Goal: Information Seeking & Learning: Learn about a topic

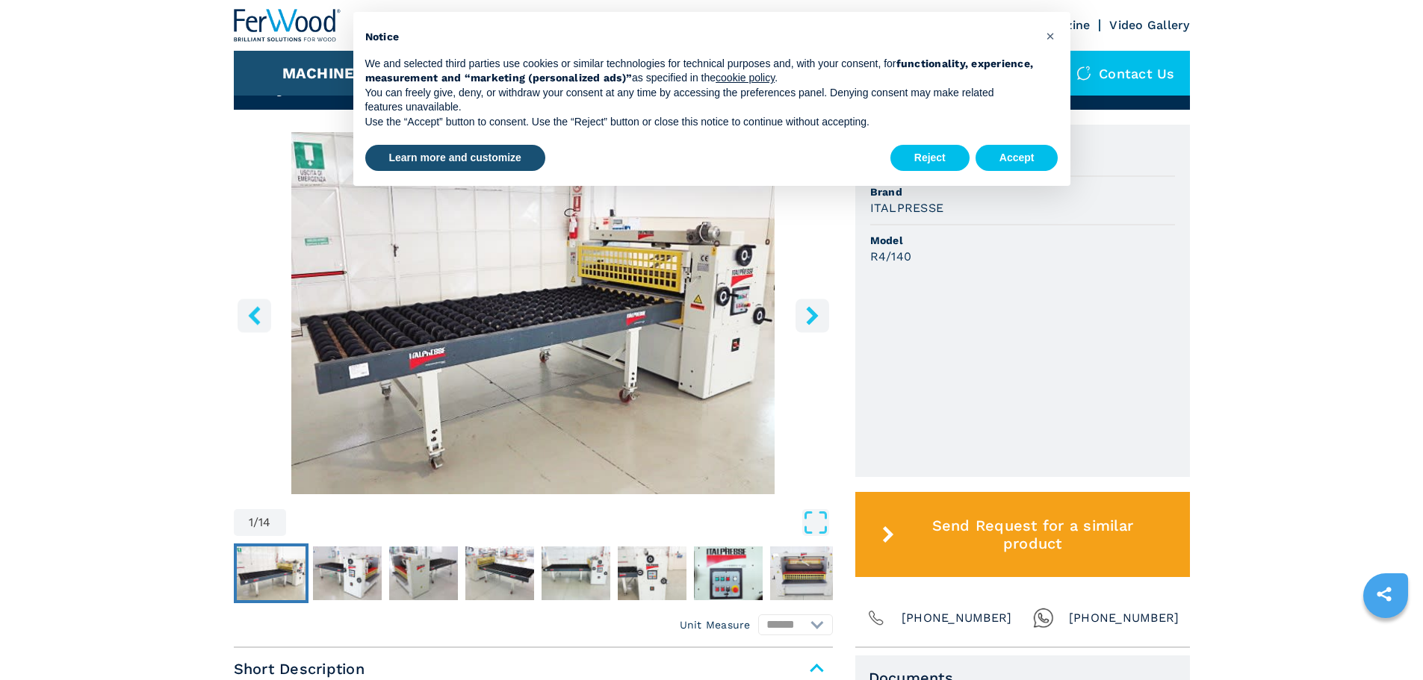
scroll to position [448, 0]
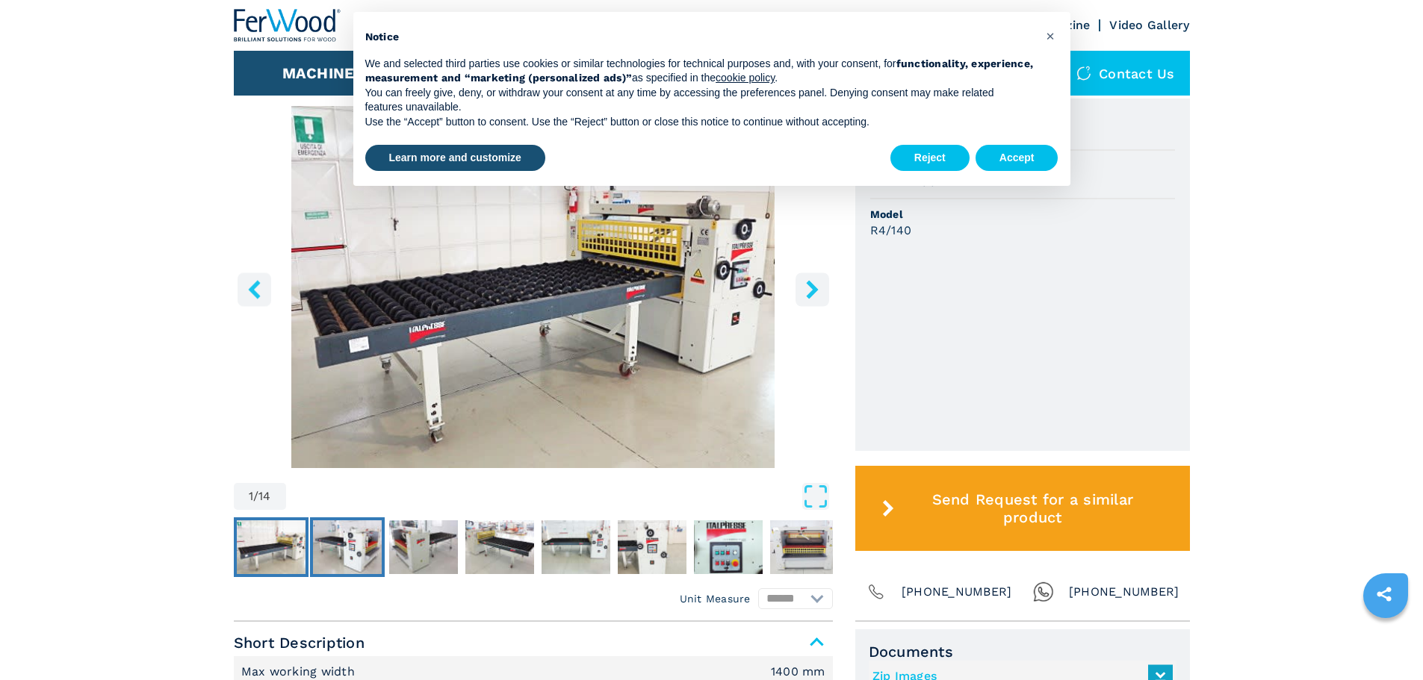
click at [356, 540] on img "Go to Slide 2" at bounding box center [347, 548] width 69 height 54
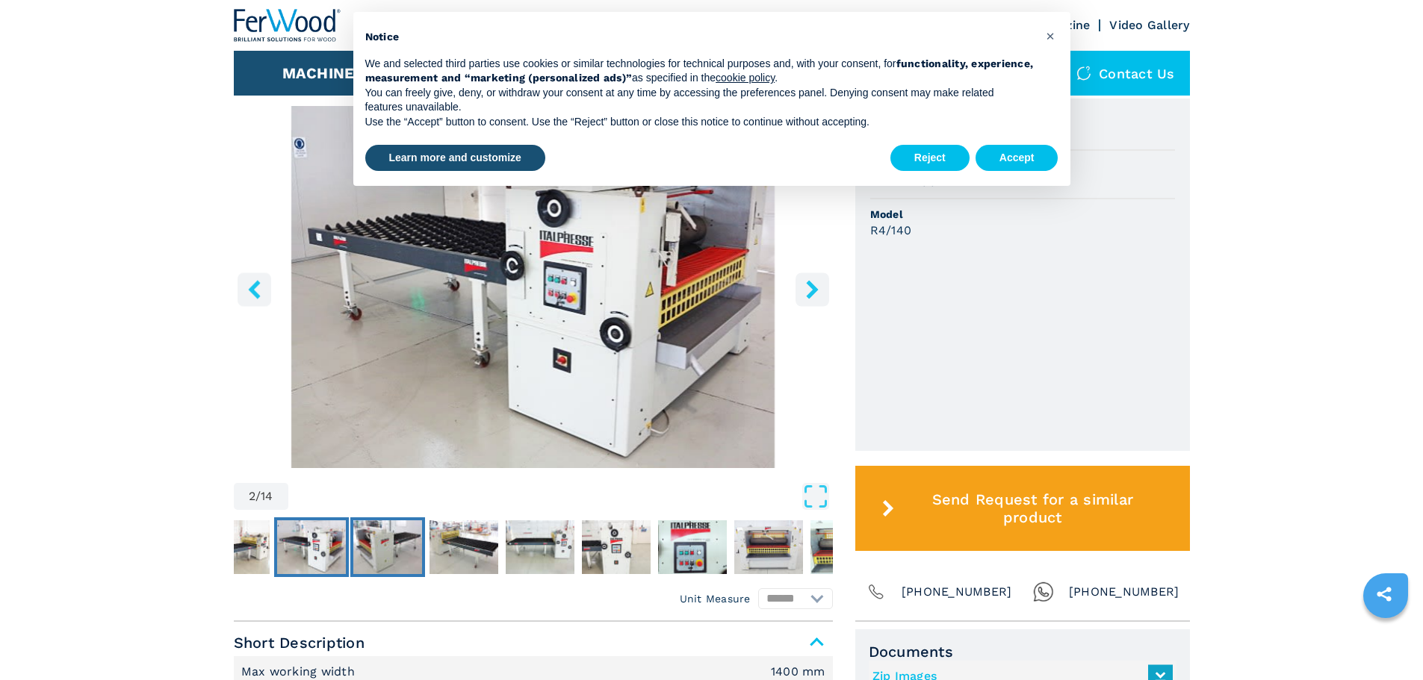
click at [402, 552] on img "Go to Slide 3" at bounding box center [387, 548] width 69 height 54
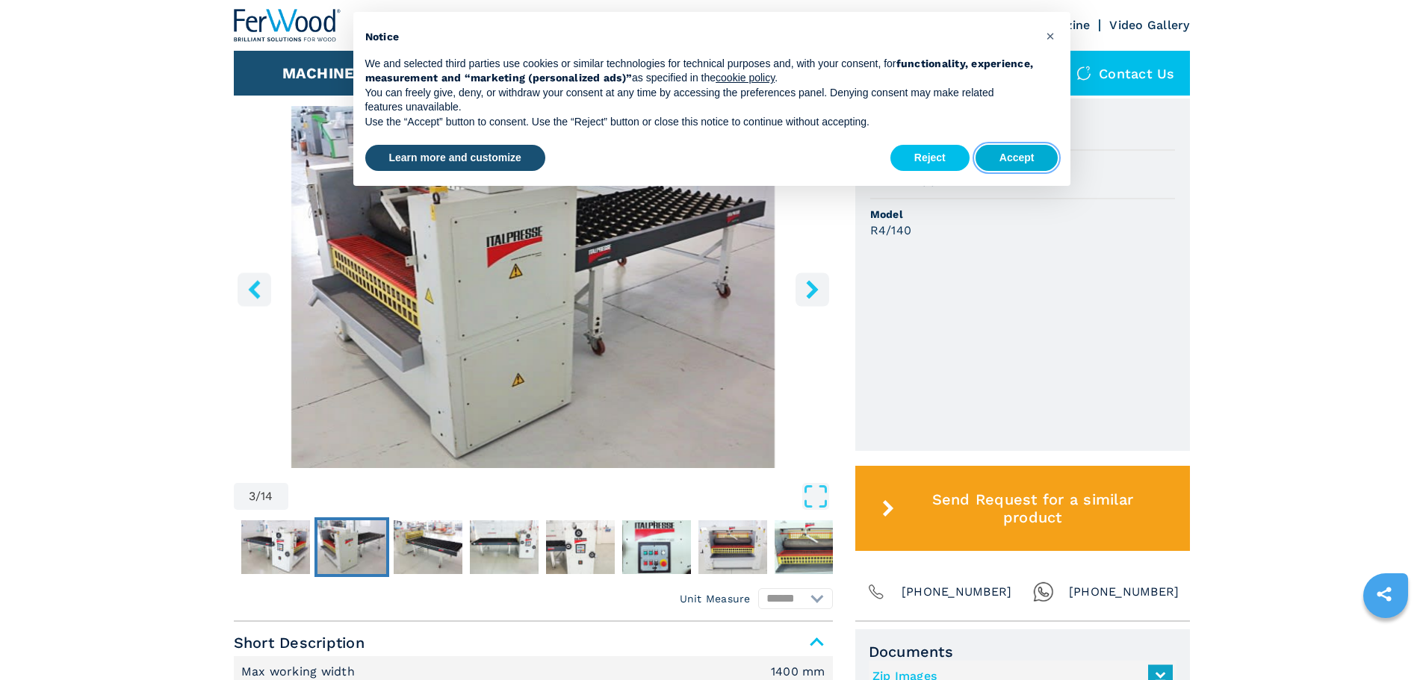
click at [1011, 158] on button "Accept" at bounding box center [1017, 158] width 83 height 27
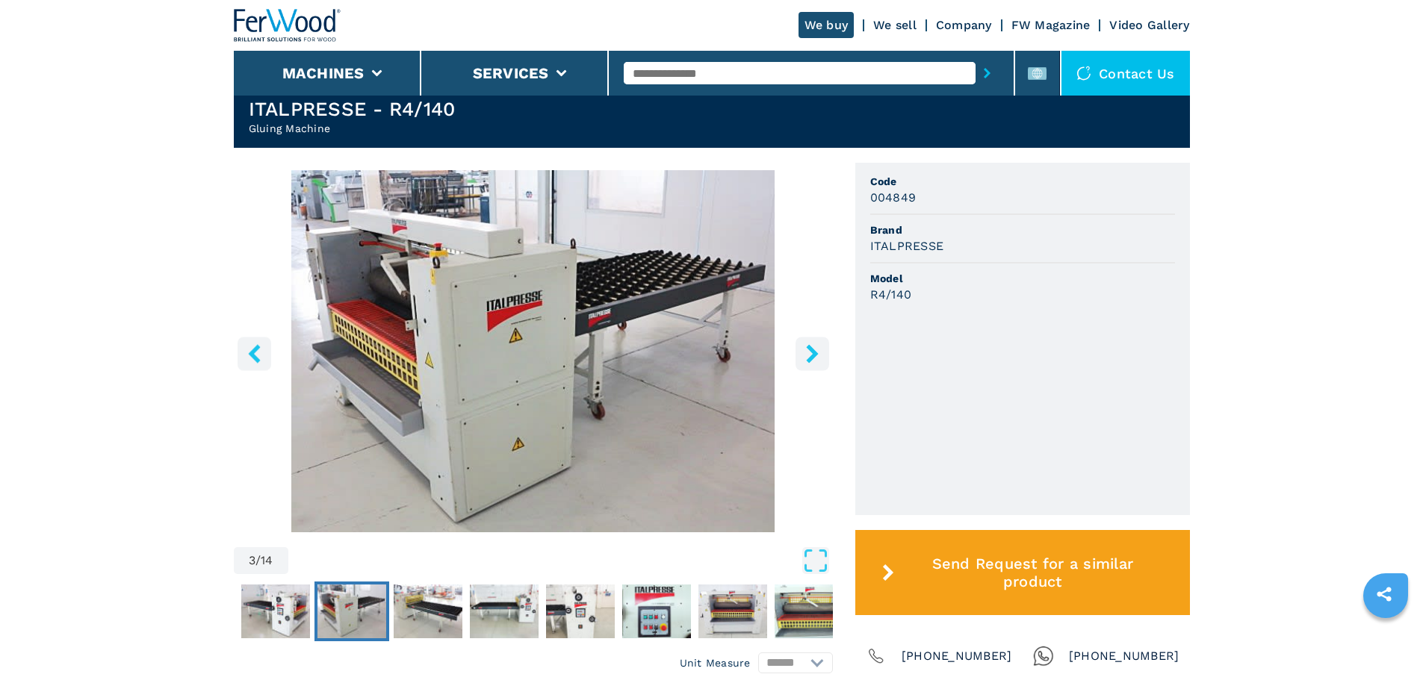
scroll to position [299, 0]
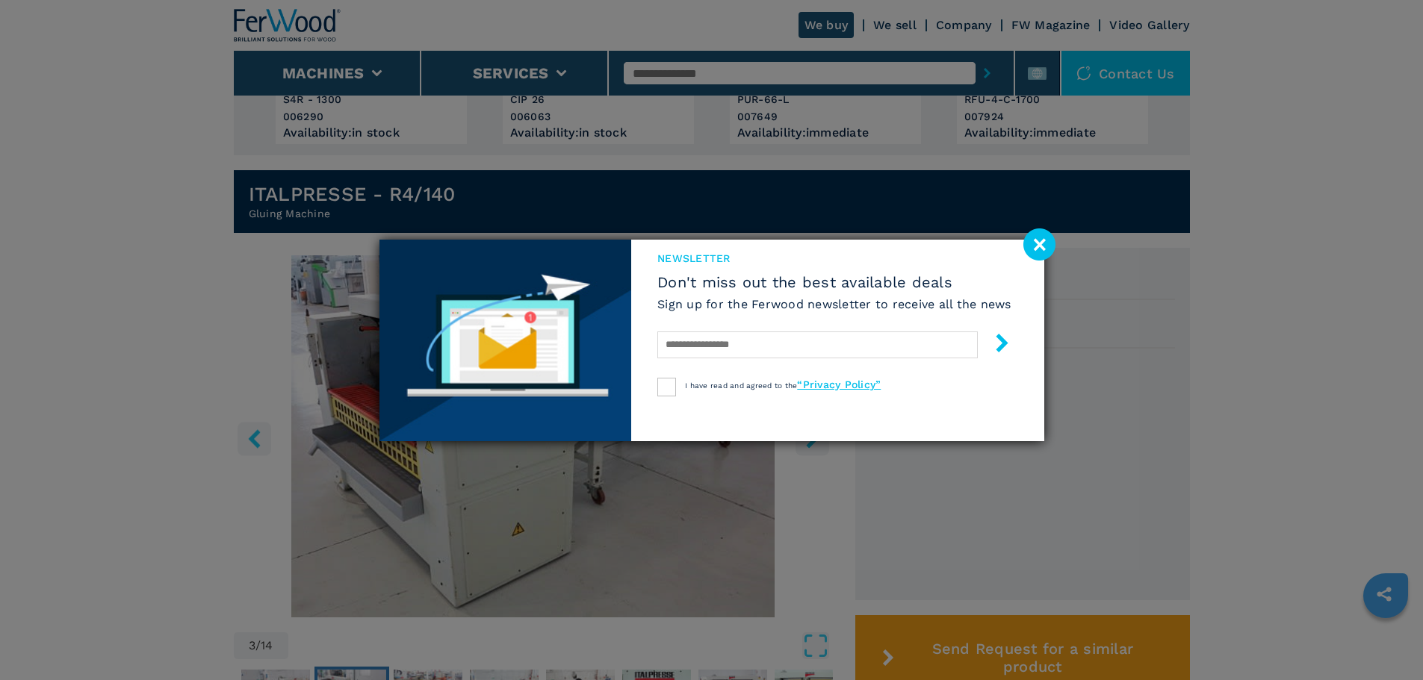
click at [1041, 244] on image at bounding box center [1039, 245] width 32 height 32
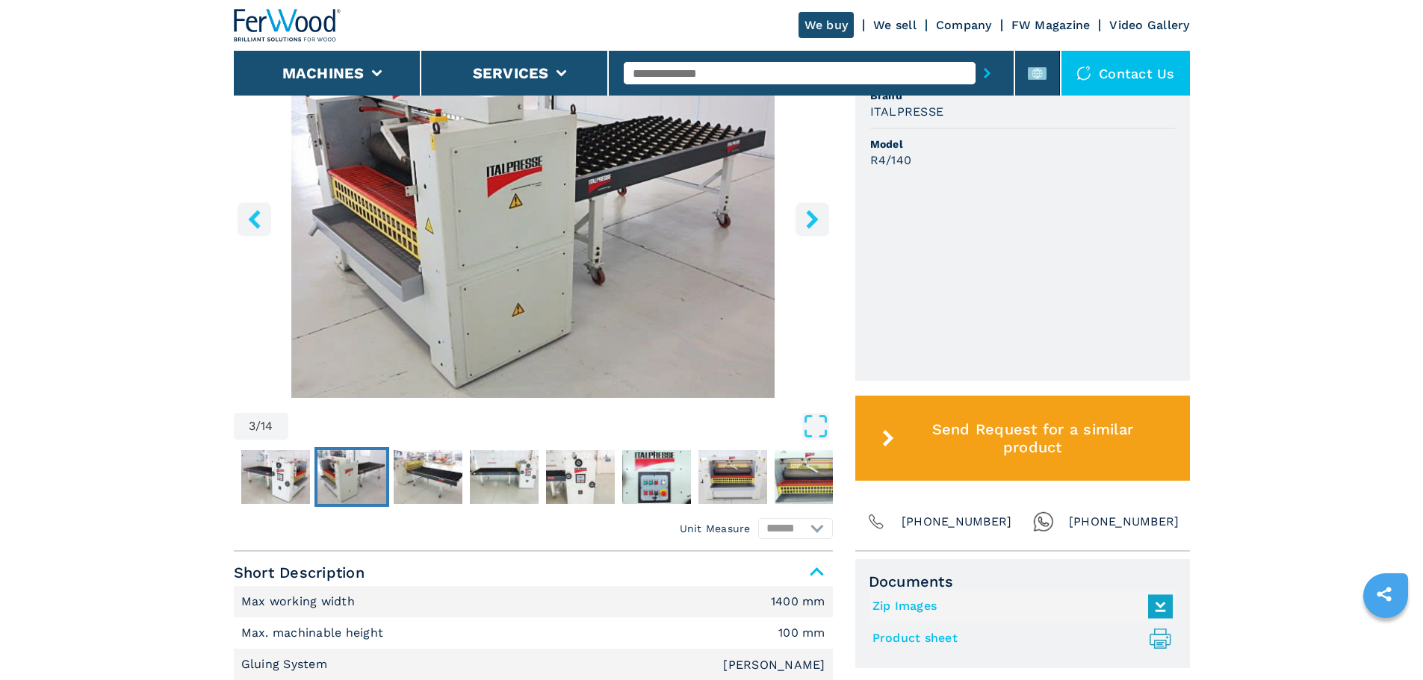
scroll to position [523, 0]
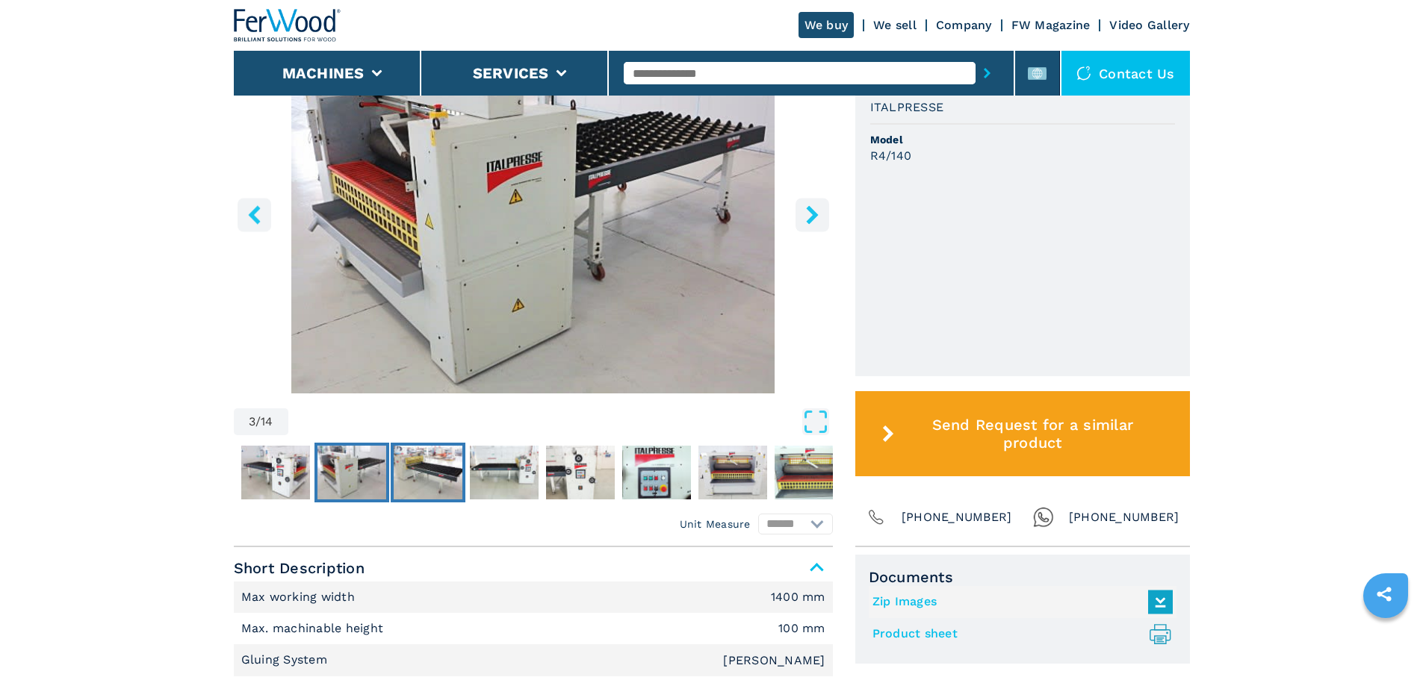
click at [425, 480] on img "Go to Slide 4" at bounding box center [428, 473] width 69 height 54
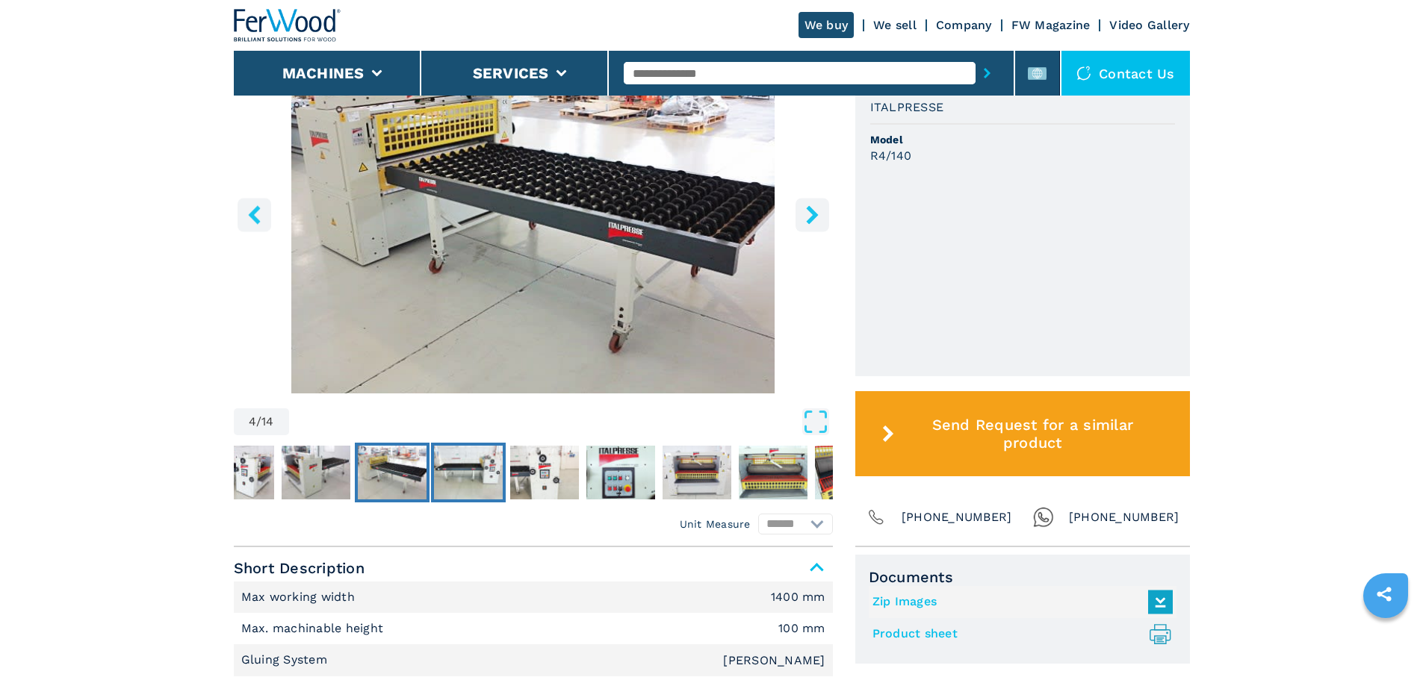
click at [468, 482] on img "Go to Slide 5" at bounding box center [468, 473] width 69 height 54
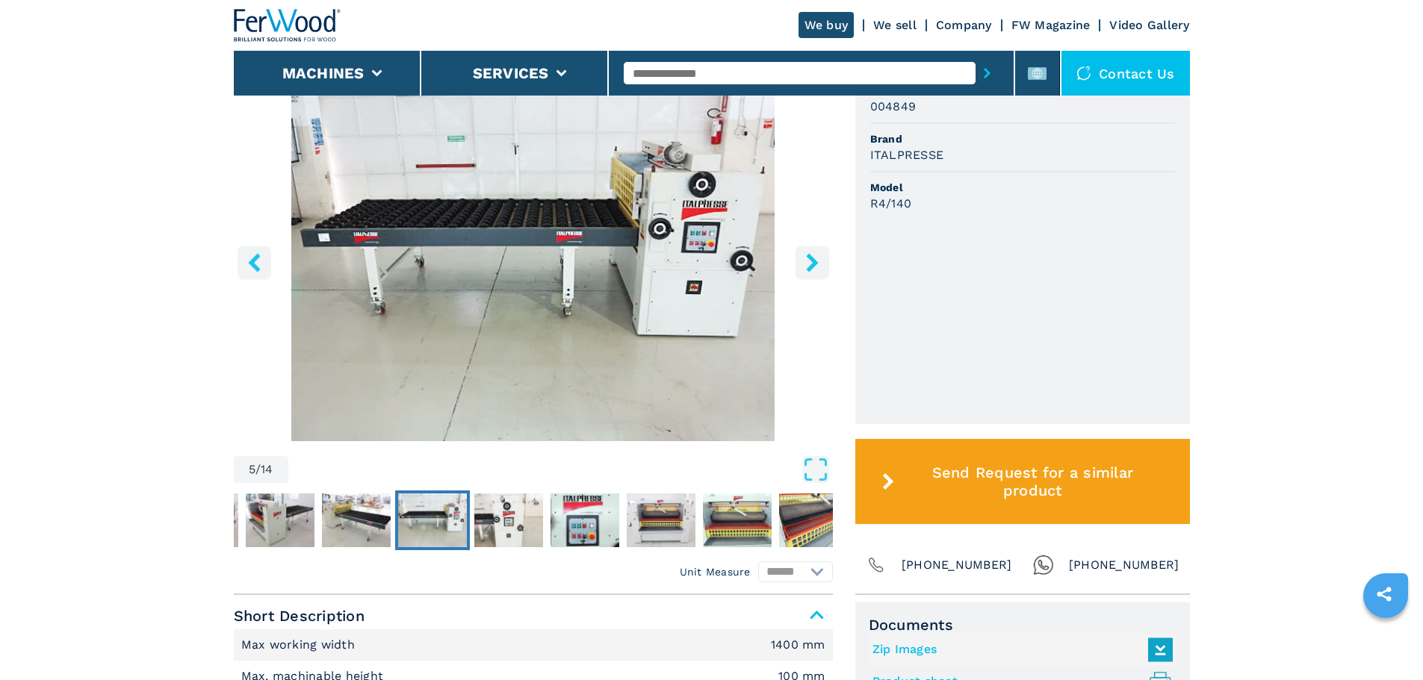
scroll to position [448, 0]
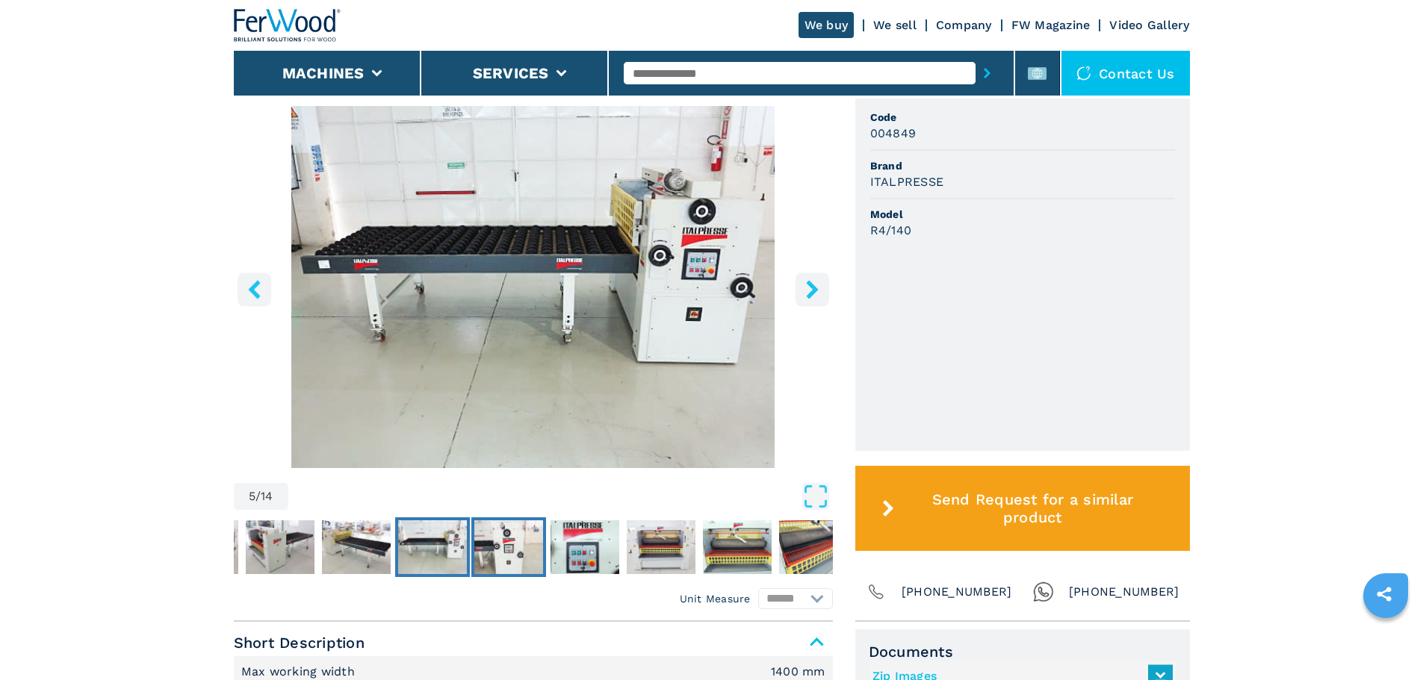
click at [515, 565] on img "Go to Slide 6" at bounding box center [508, 548] width 69 height 54
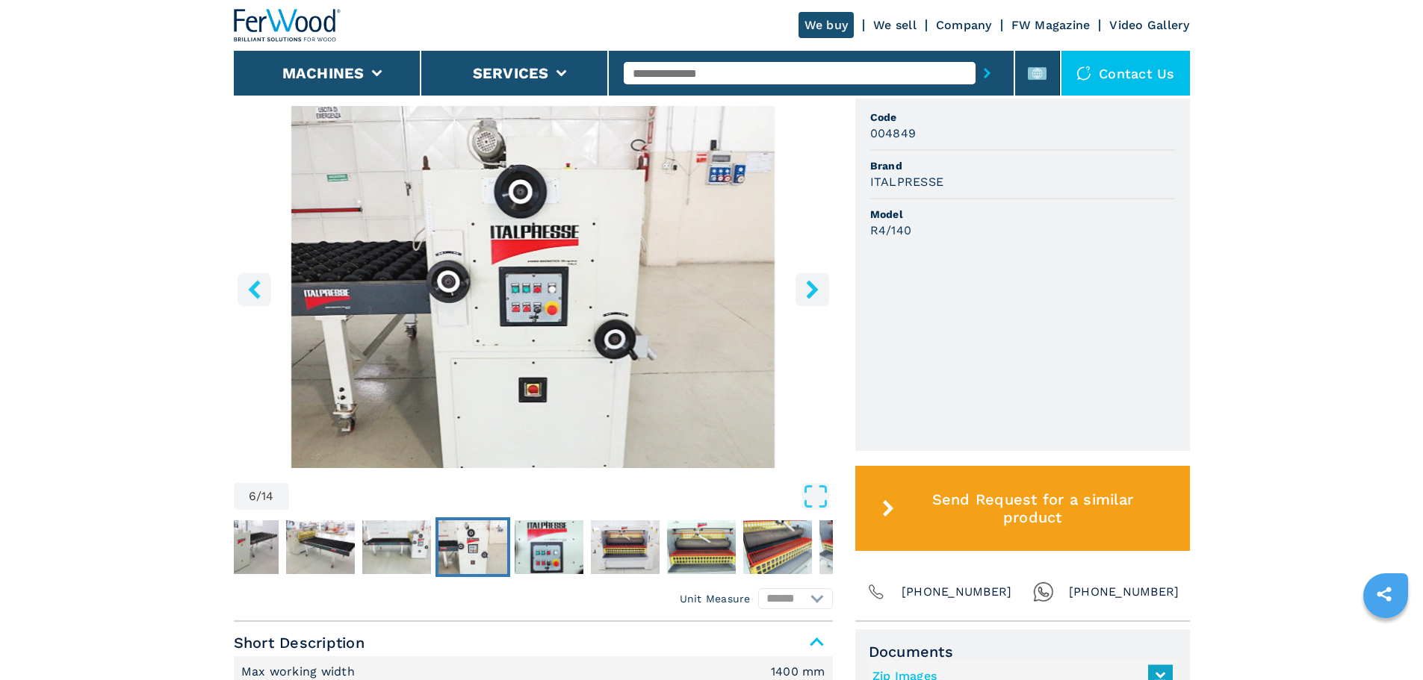
click at [810, 289] on icon "right-button" at bounding box center [812, 289] width 19 height 19
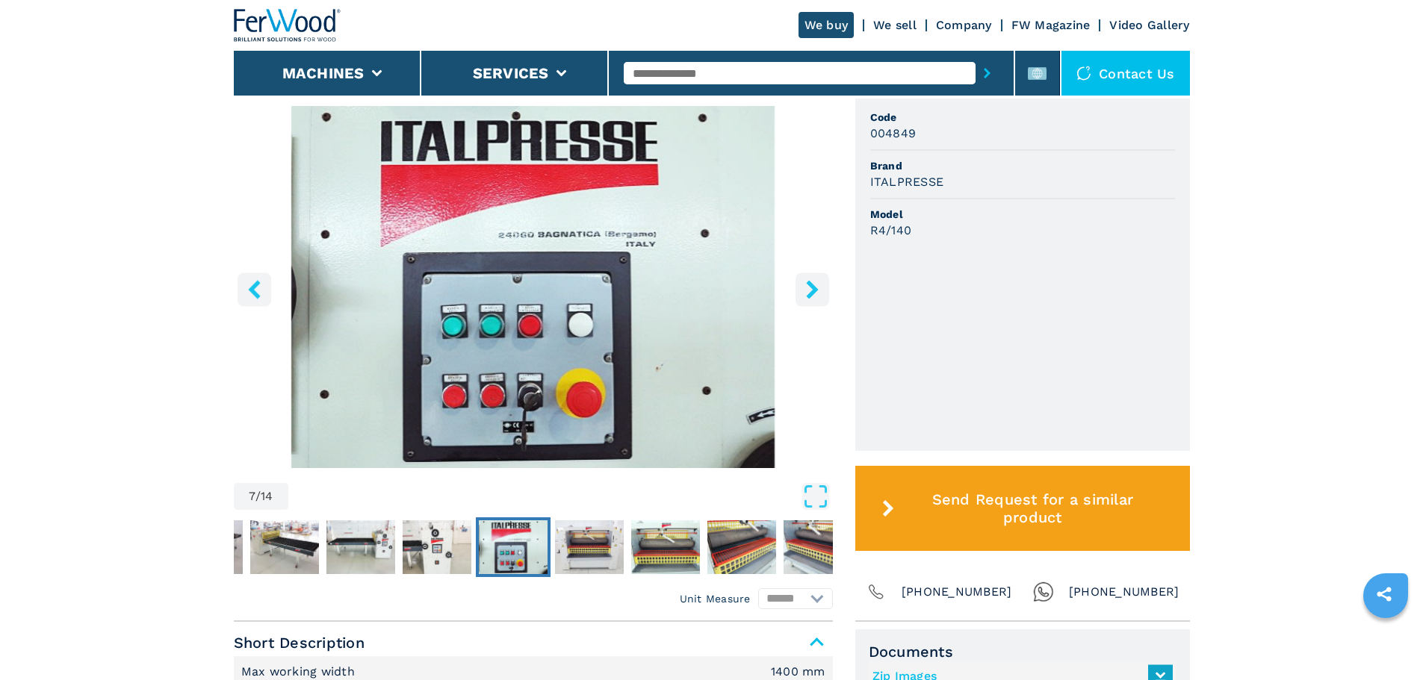
click at [810, 289] on icon "right-button" at bounding box center [812, 289] width 19 height 19
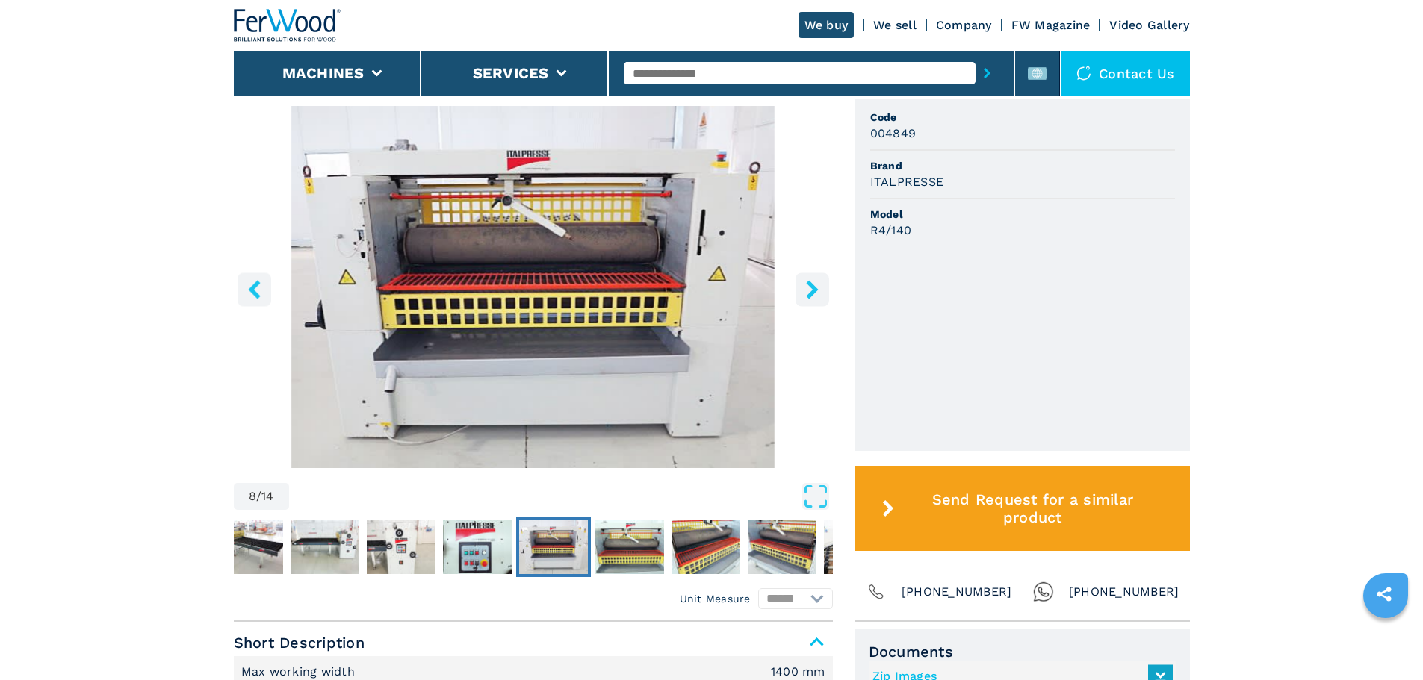
click at [810, 289] on icon "right-button" at bounding box center [812, 289] width 19 height 19
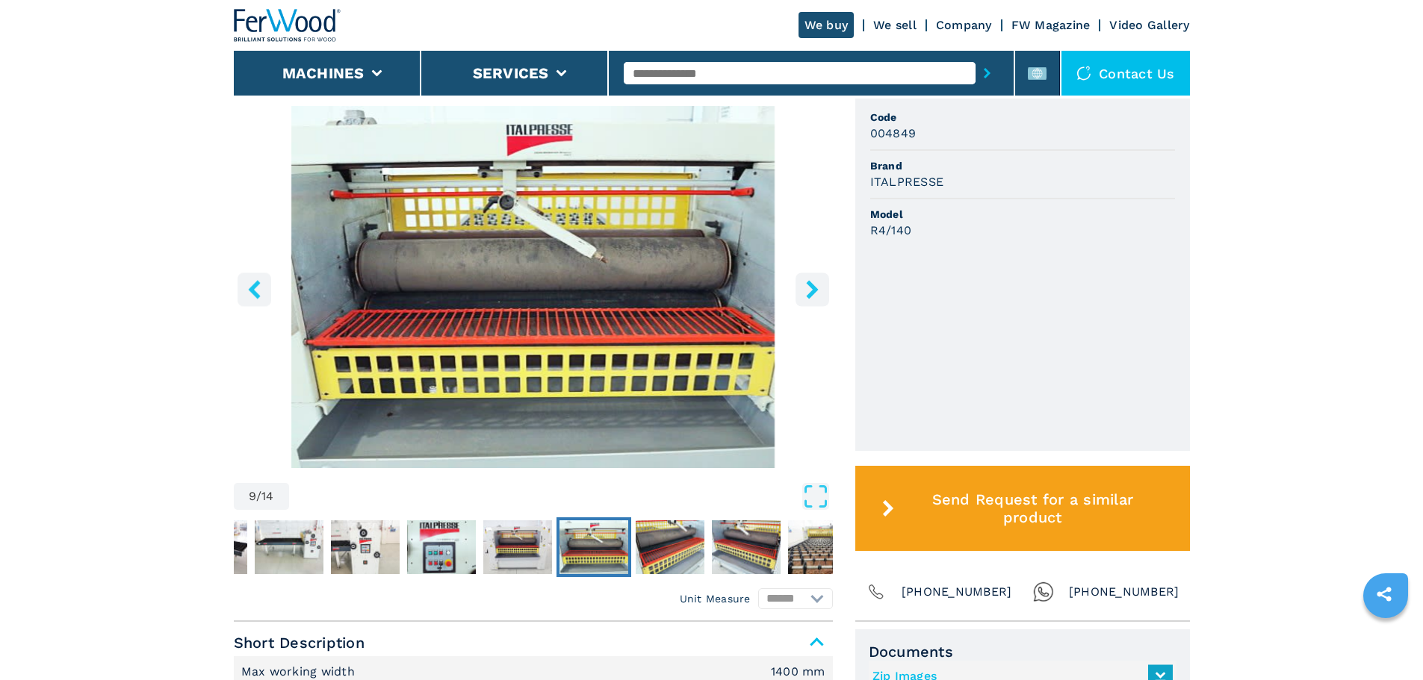
click at [810, 289] on icon "right-button" at bounding box center [812, 289] width 19 height 19
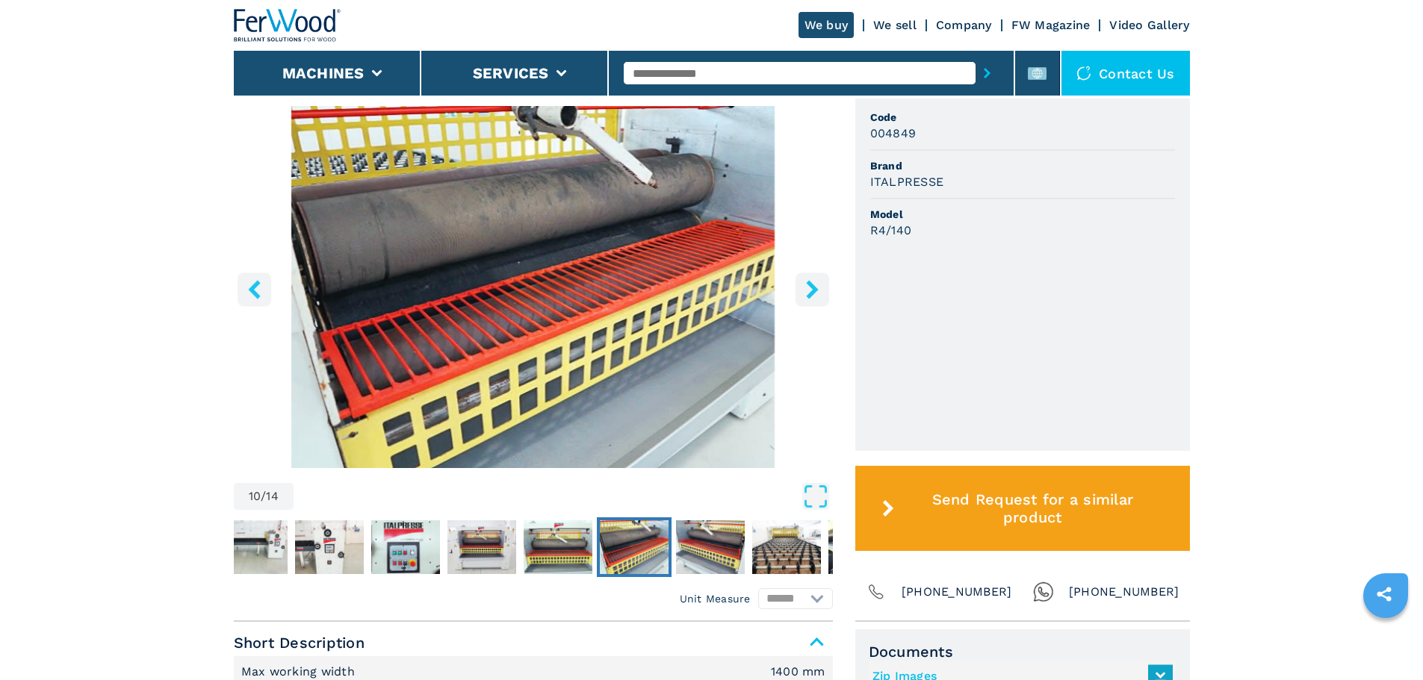
click at [249, 291] on icon "left-button" at bounding box center [254, 289] width 12 height 19
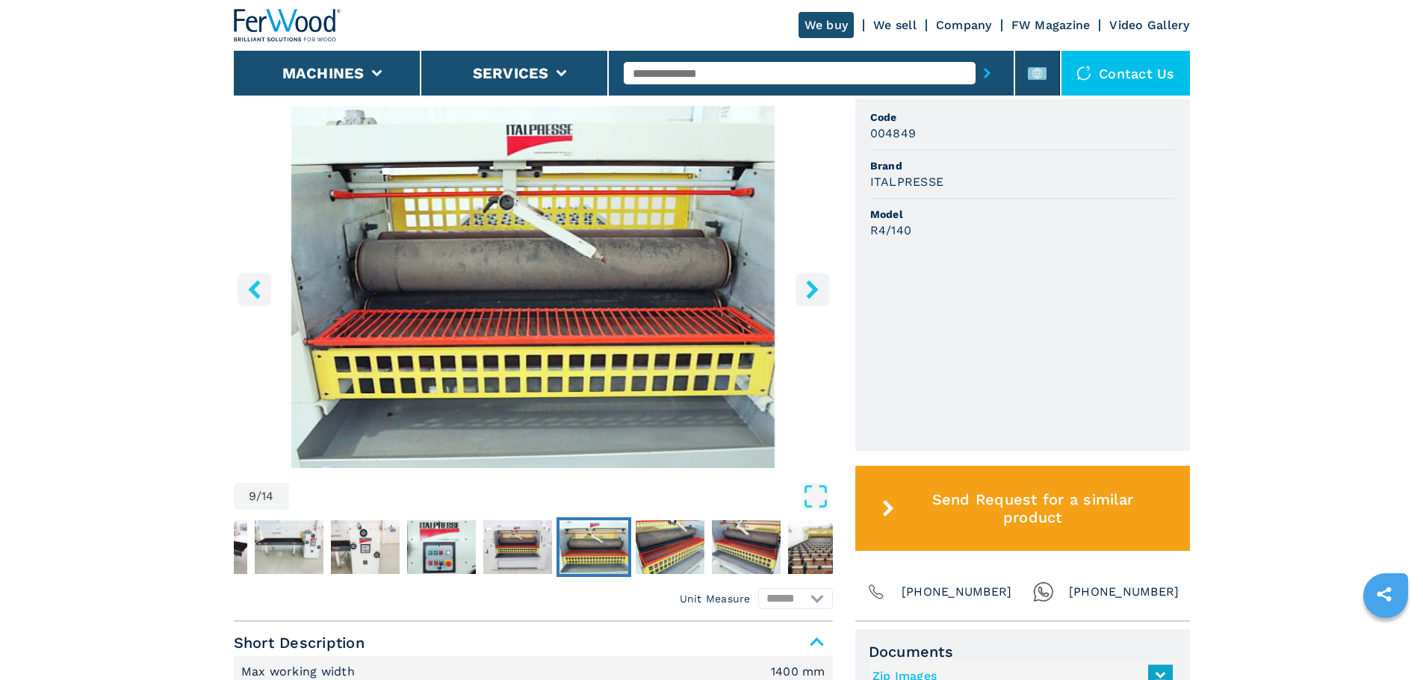
click at [249, 291] on icon "left-button" at bounding box center [254, 289] width 12 height 19
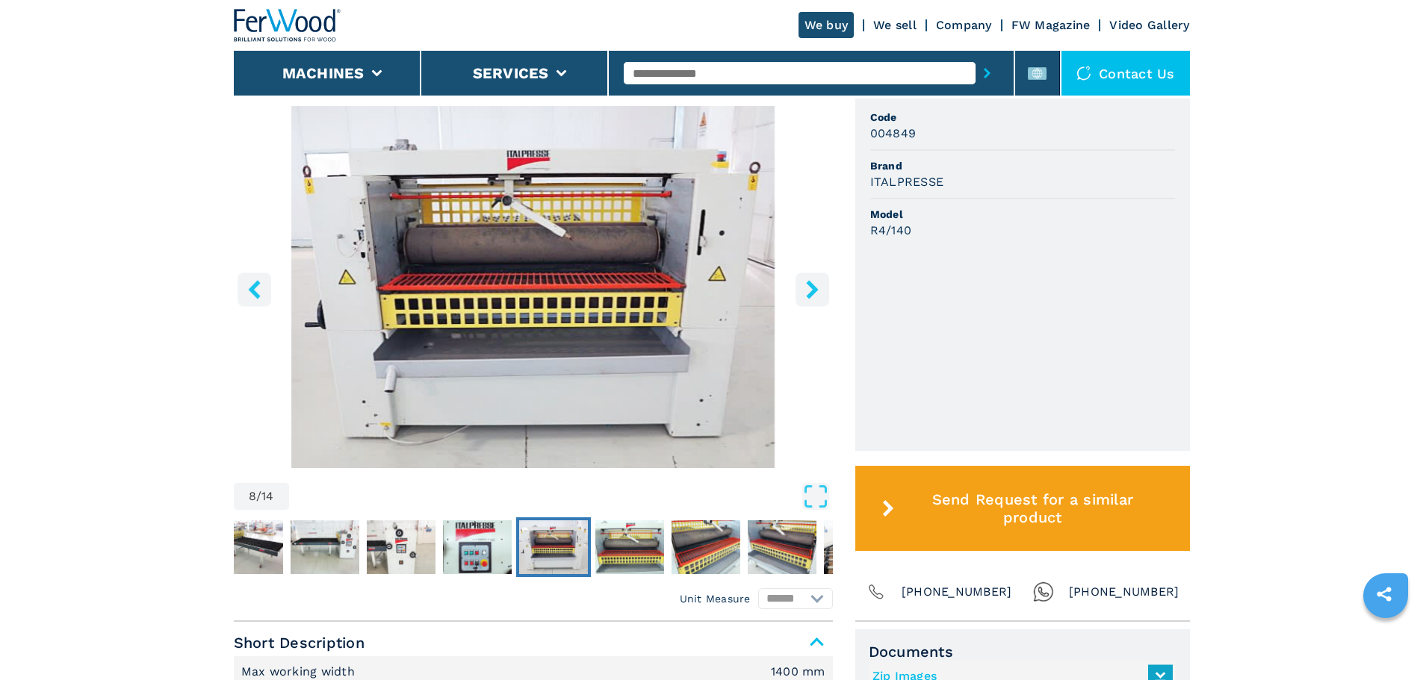
click at [813, 286] on icon "right-button" at bounding box center [812, 289] width 12 height 19
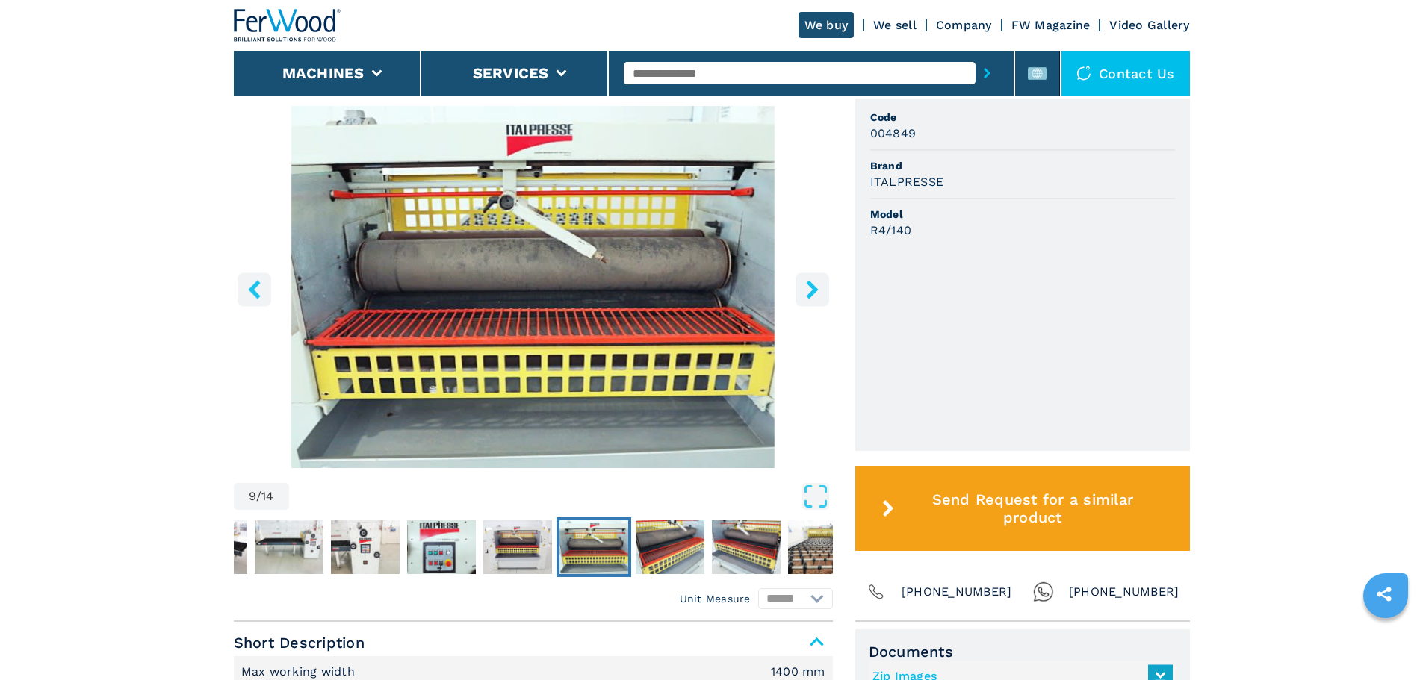
click at [813, 286] on icon "right-button" at bounding box center [812, 289] width 12 height 19
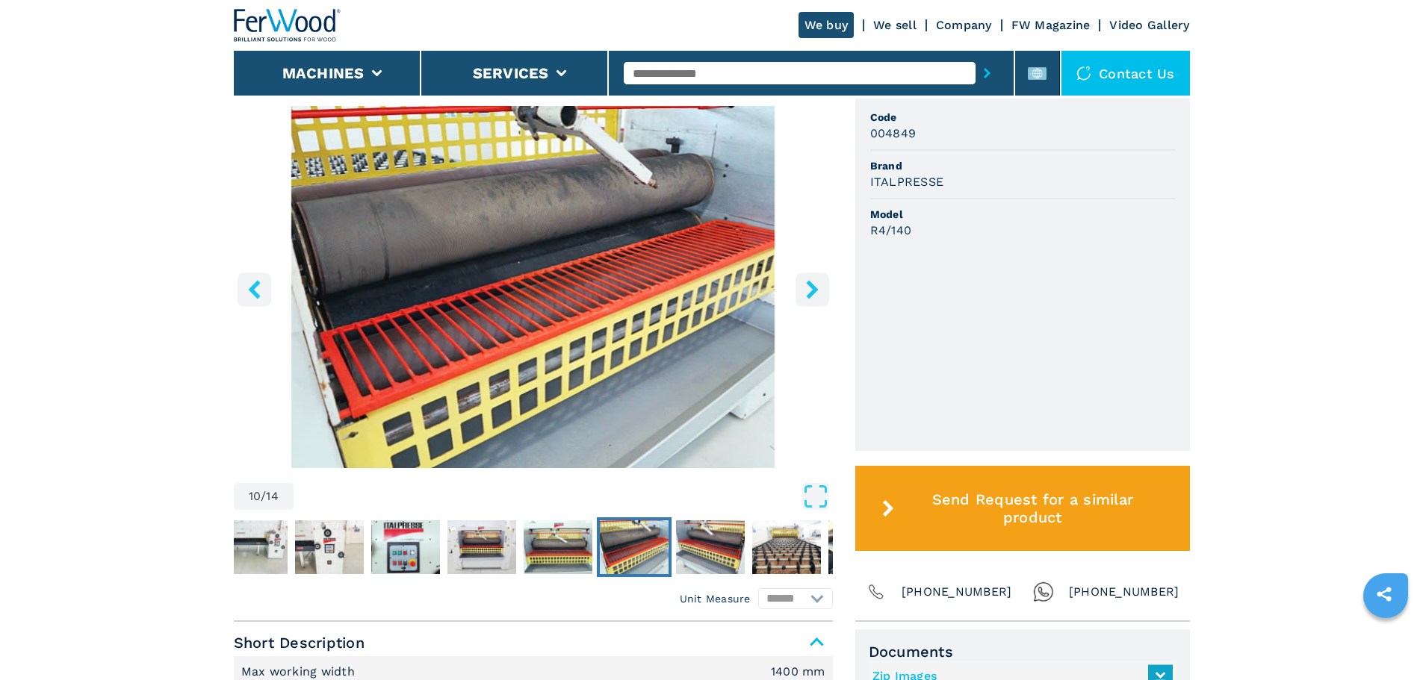
click at [813, 286] on icon "right-button" at bounding box center [812, 289] width 12 height 19
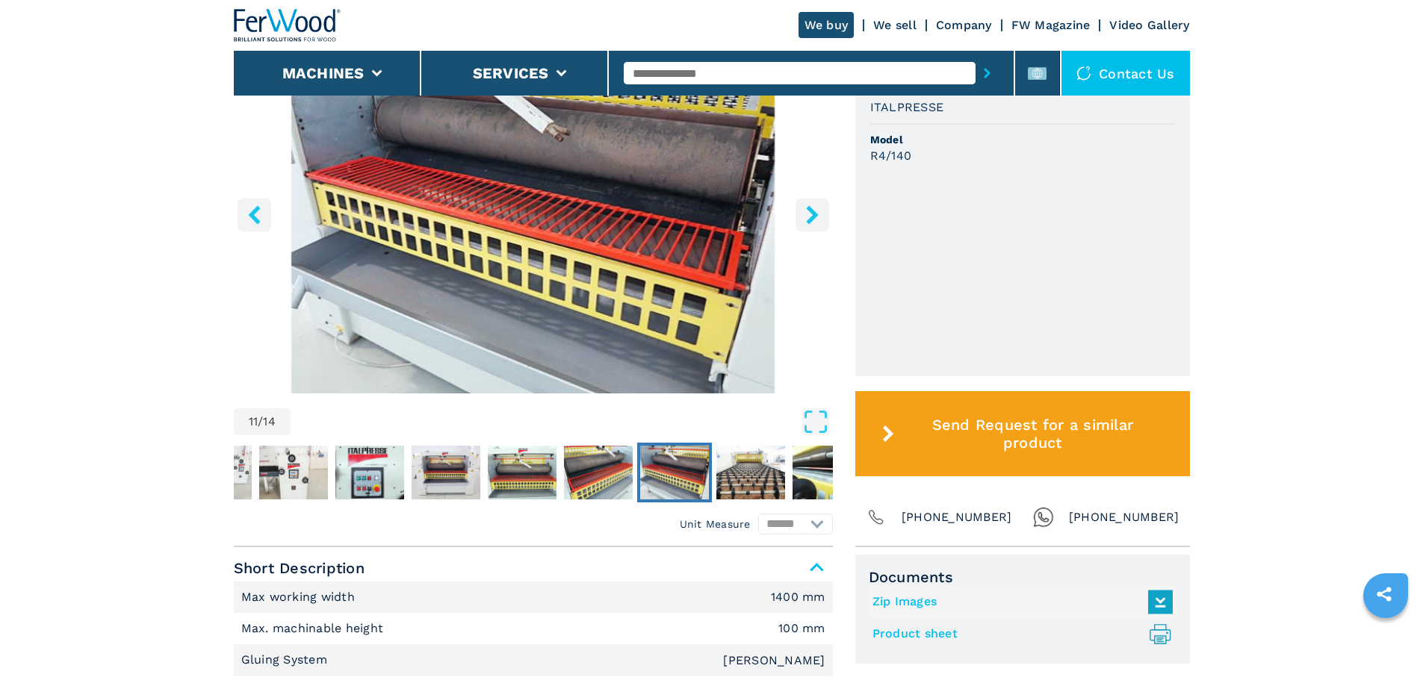
scroll to position [75, 0]
